Goal: Task Accomplishment & Management: Use online tool/utility

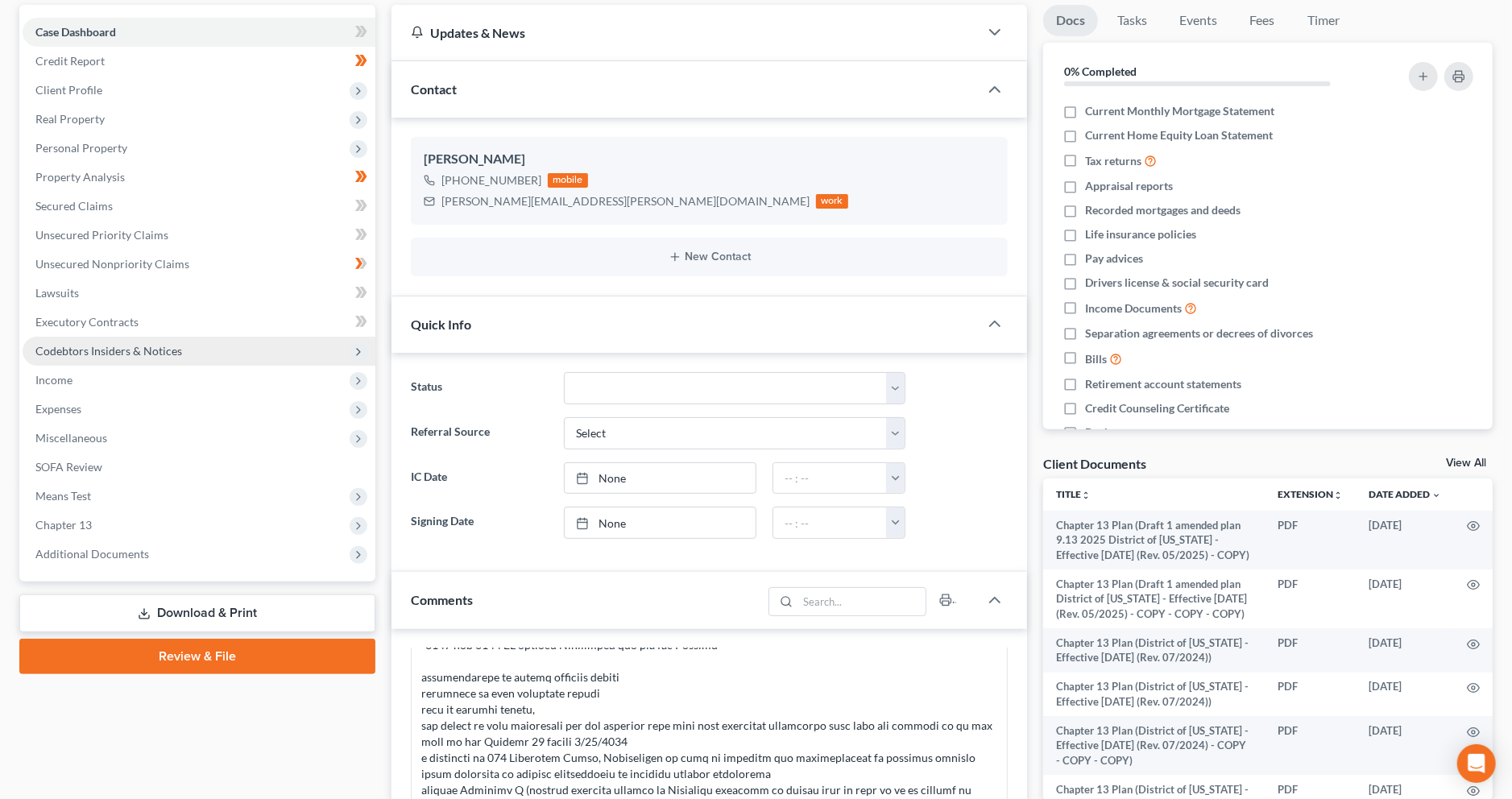
scroll to position [153, 0]
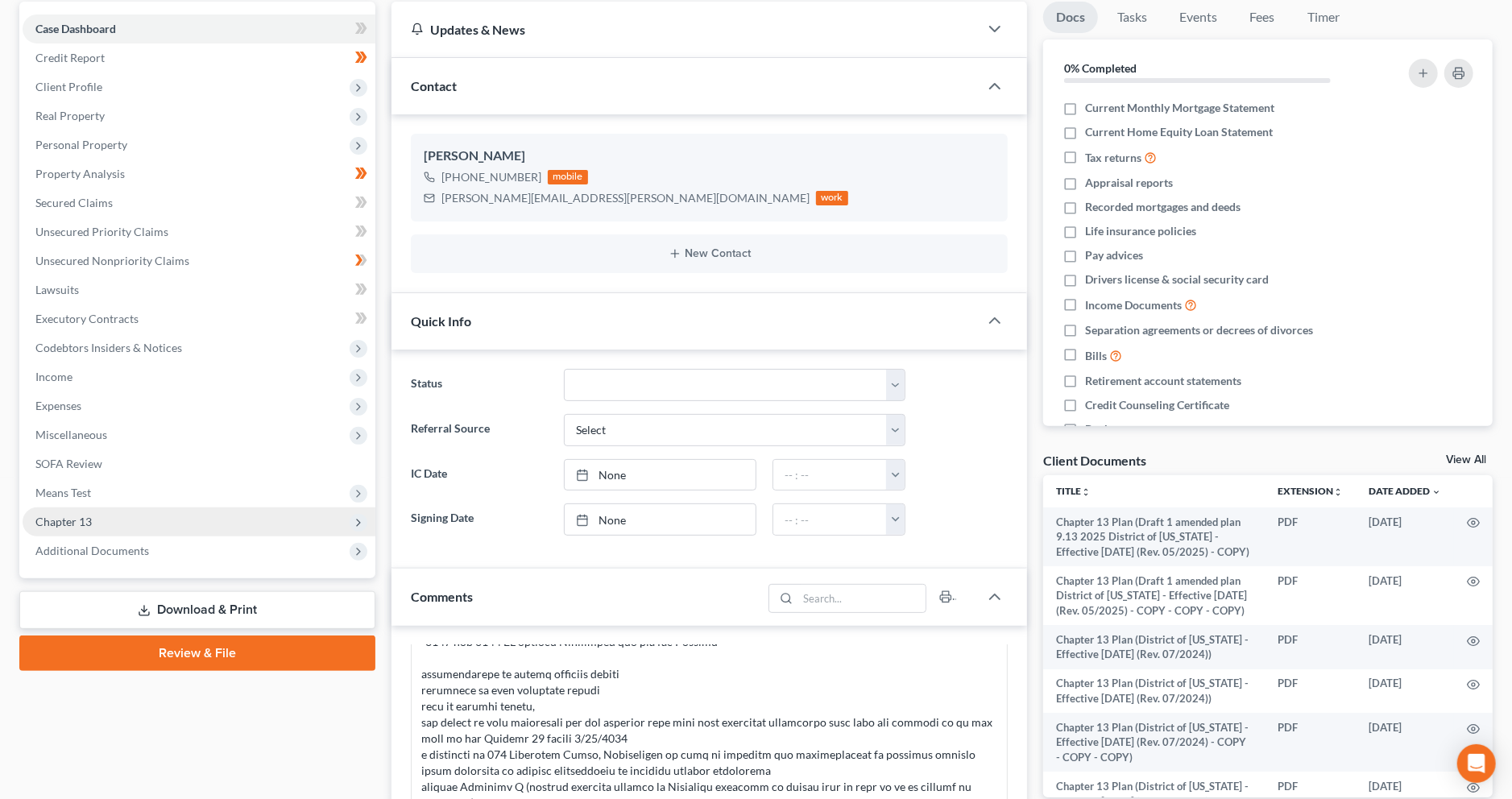
click at [149, 527] on span "Chapter 13" at bounding box center [199, 521] width 353 height 29
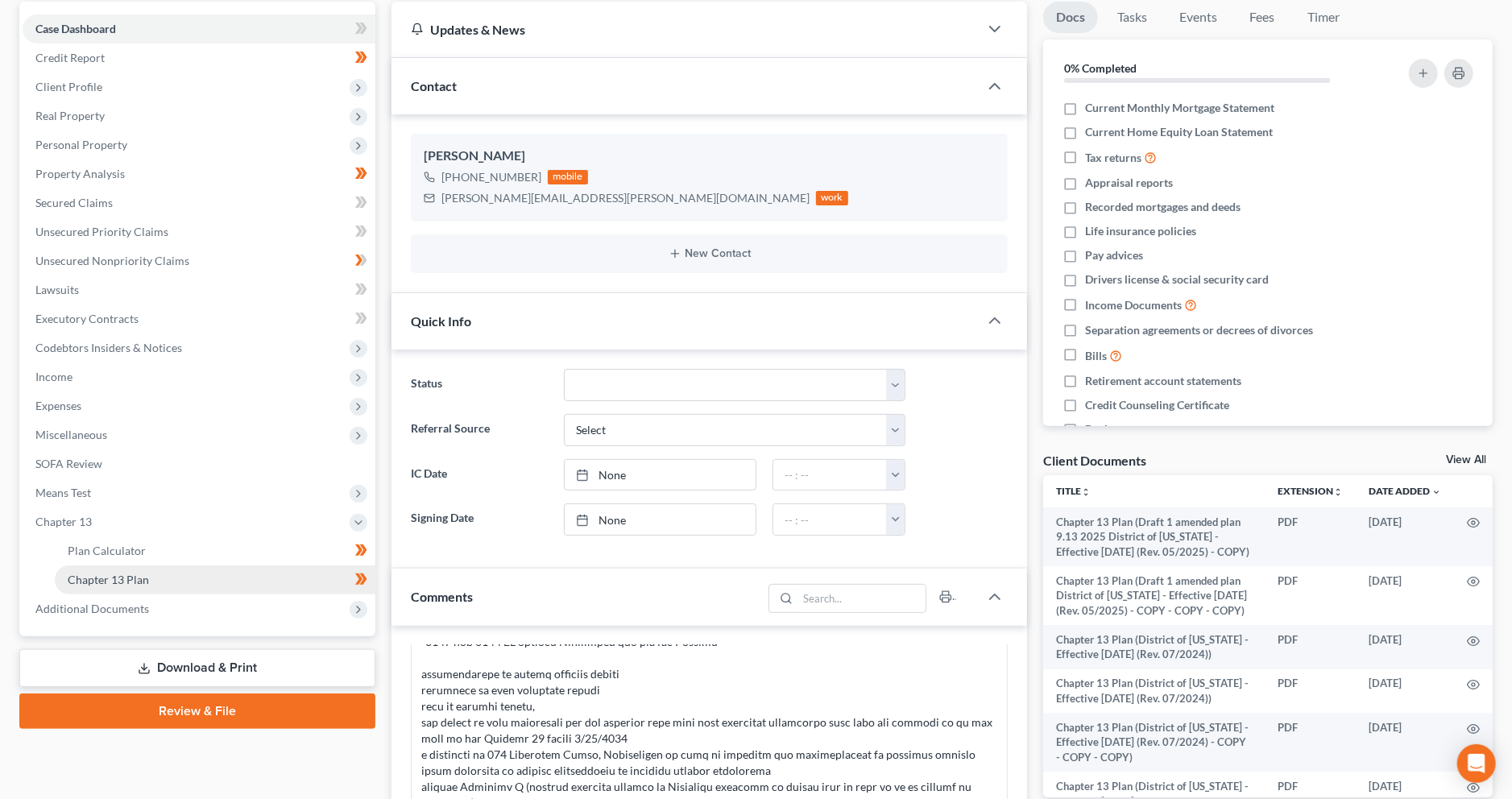
click at [296, 573] on link "Chapter 13 Plan" at bounding box center [215, 579] width 320 height 29
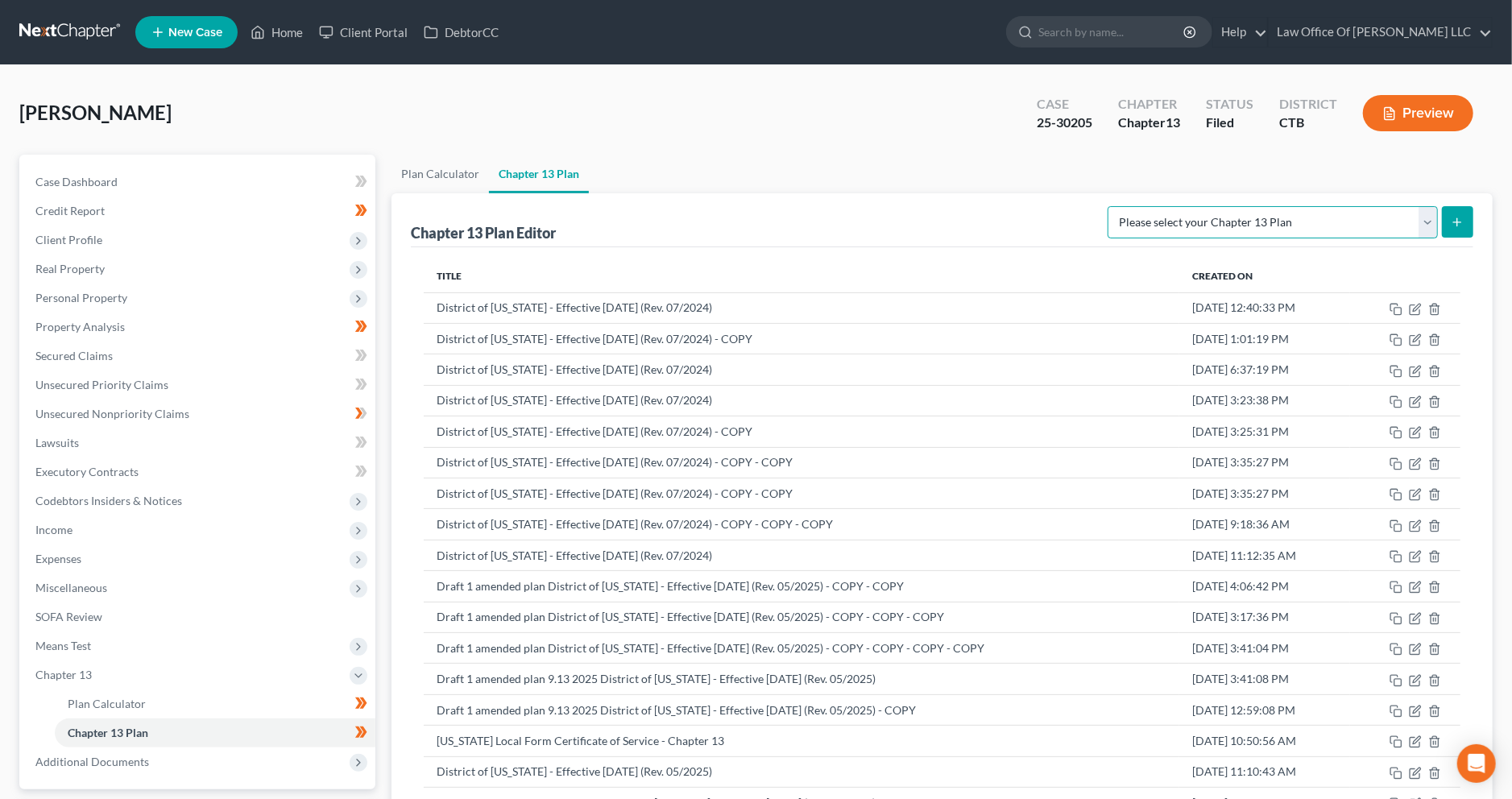
click at [1360, 223] on select "Please select your Chapter 13 Plan [US_STATE] Local Form Certificate of Service…" at bounding box center [1272, 222] width 330 height 33
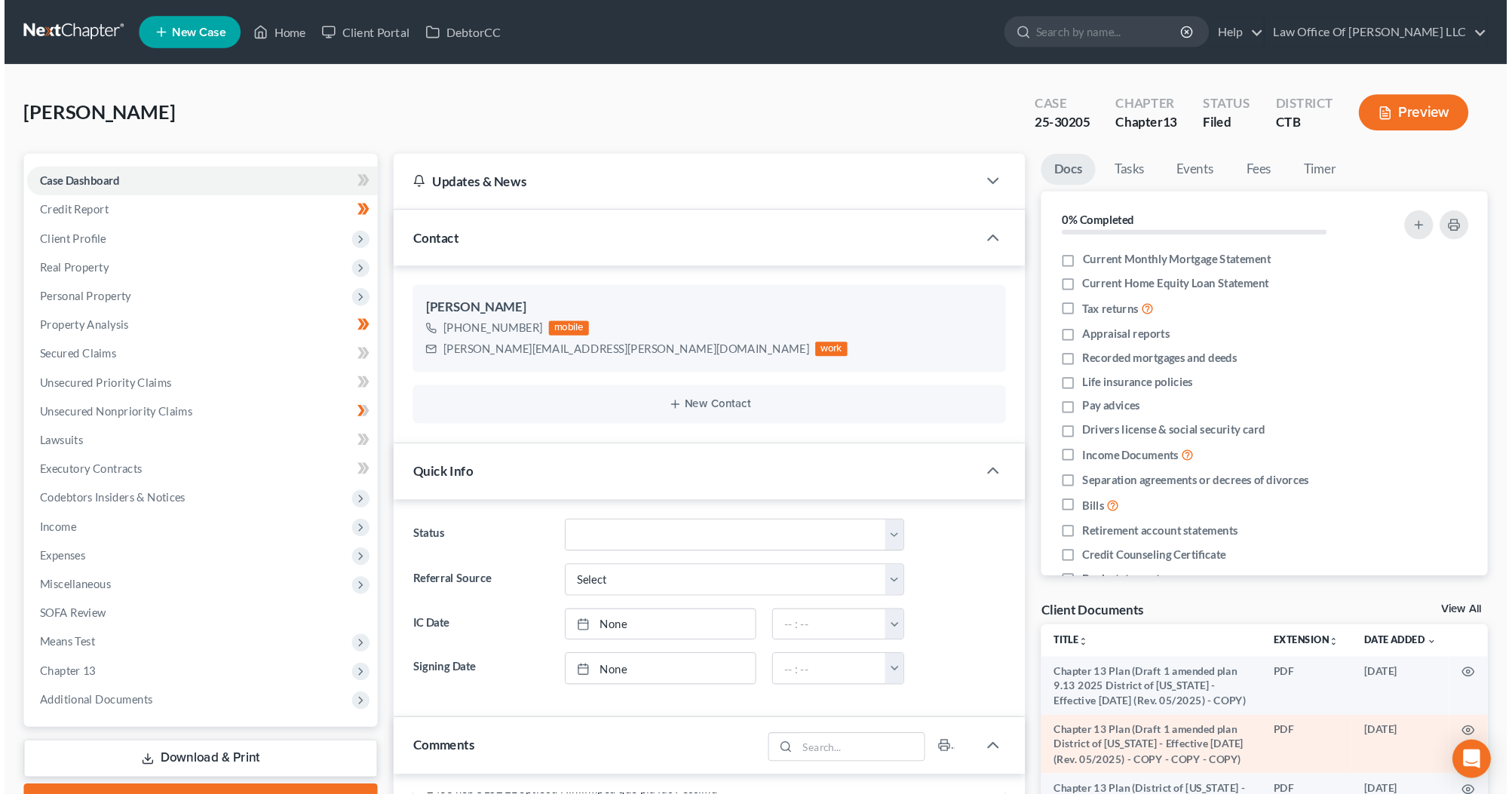
scroll to position [860, 0]
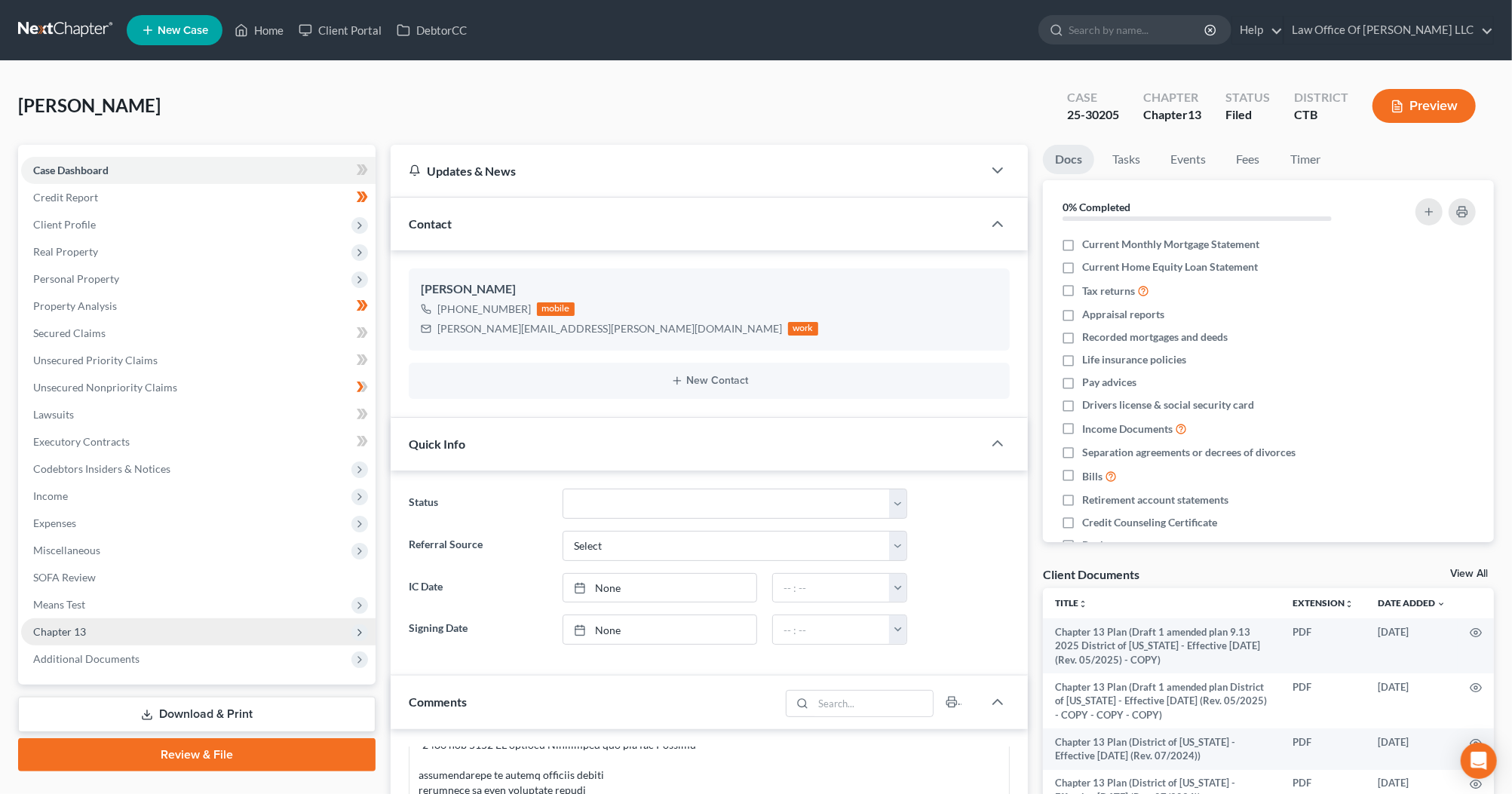
click at [104, 619] on span "Chapter 13" at bounding box center [198, 631] width 354 height 27
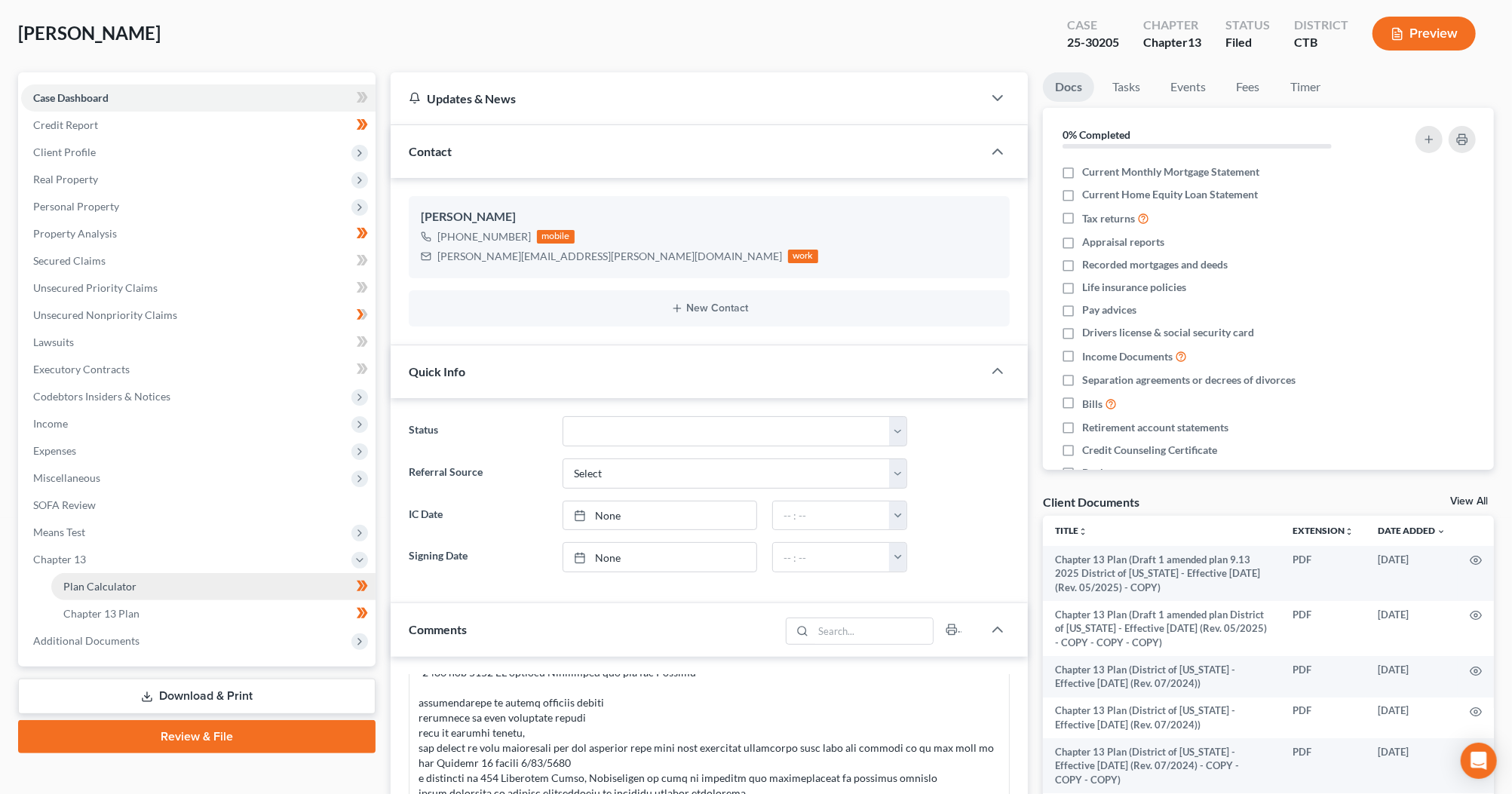
click at [269, 585] on link "Plan Calculator" at bounding box center [214, 586] width 325 height 27
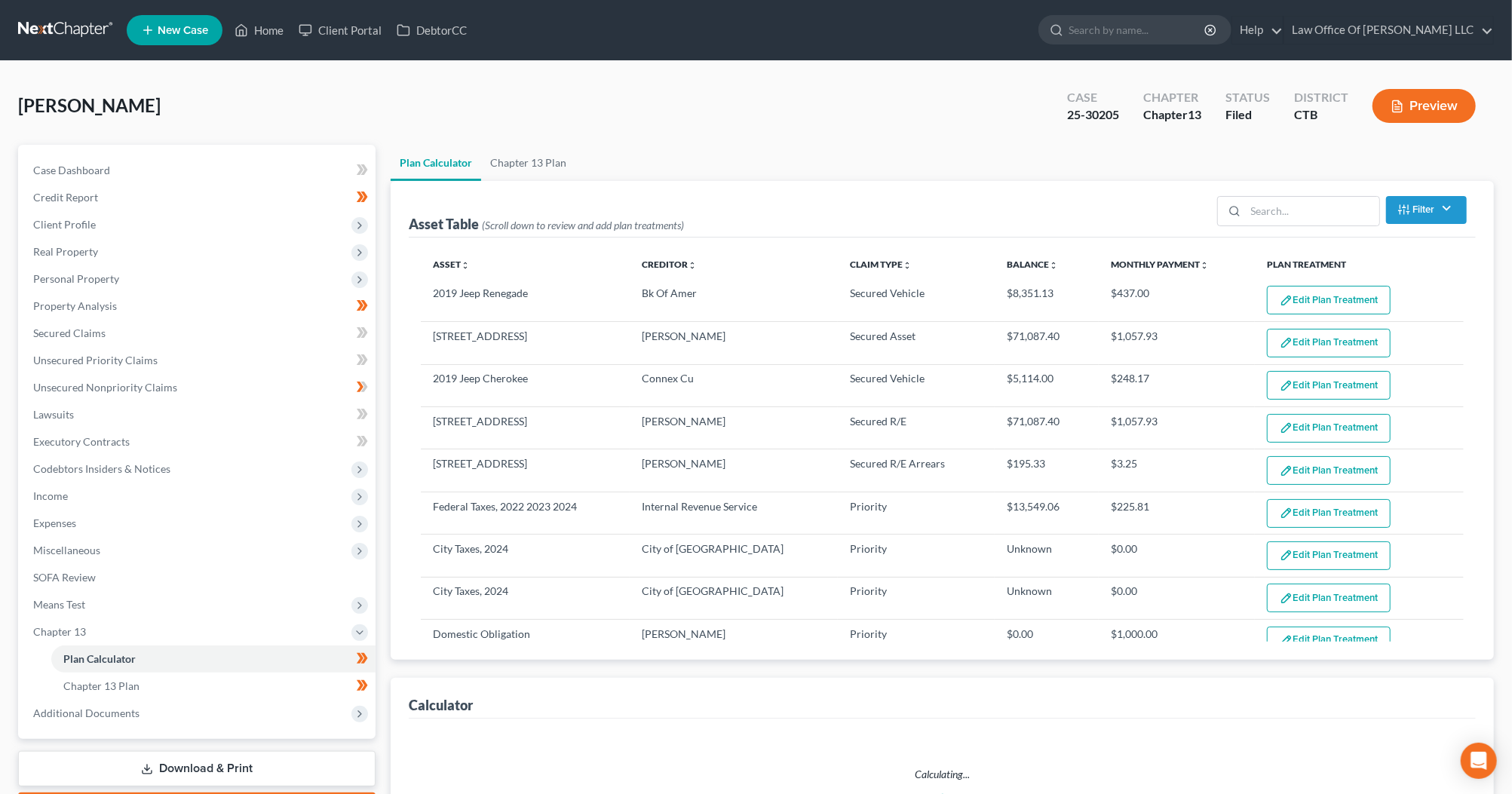
select select "59"
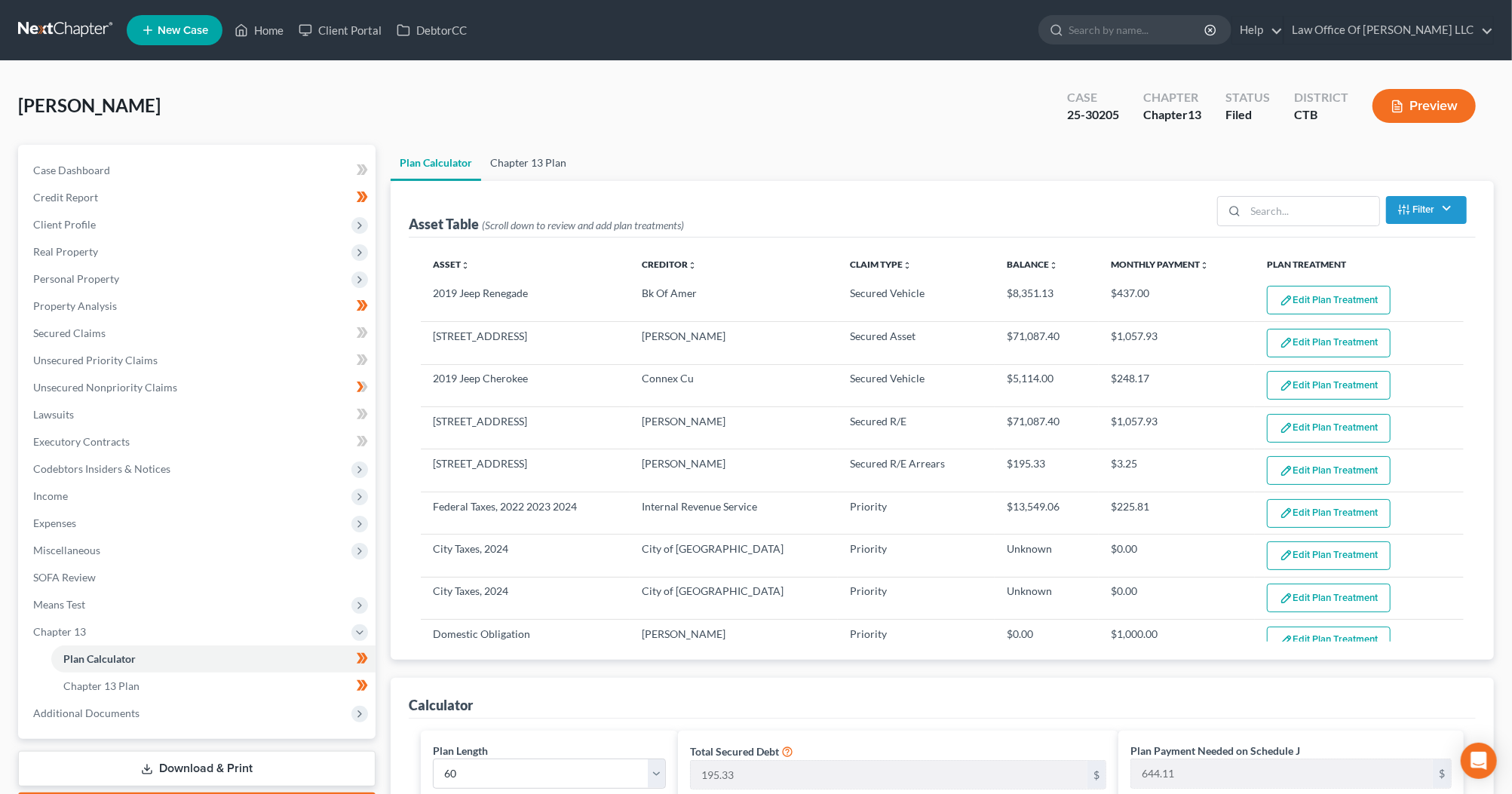
click at [536, 161] on link "Chapter 13 Plan" at bounding box center [529, 162] width 94 height 36
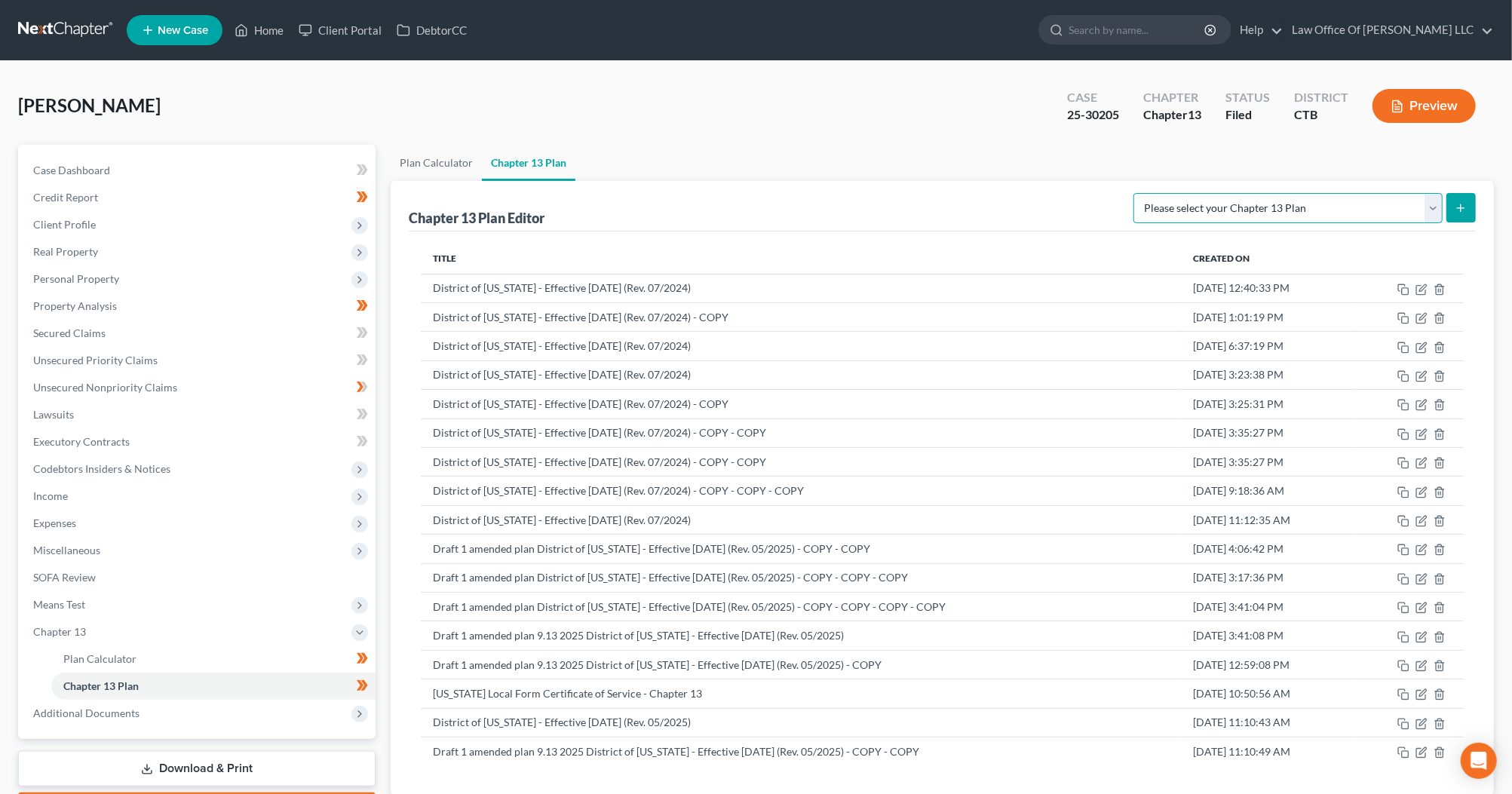
click at [1415, 204] on select "Please select your Chapter 13 Plan [US_STATE] Local Form Certificate of Service…" at bounding box center [1288, 207] width 309 height 30
